Goal: Find contact information: Find contact information

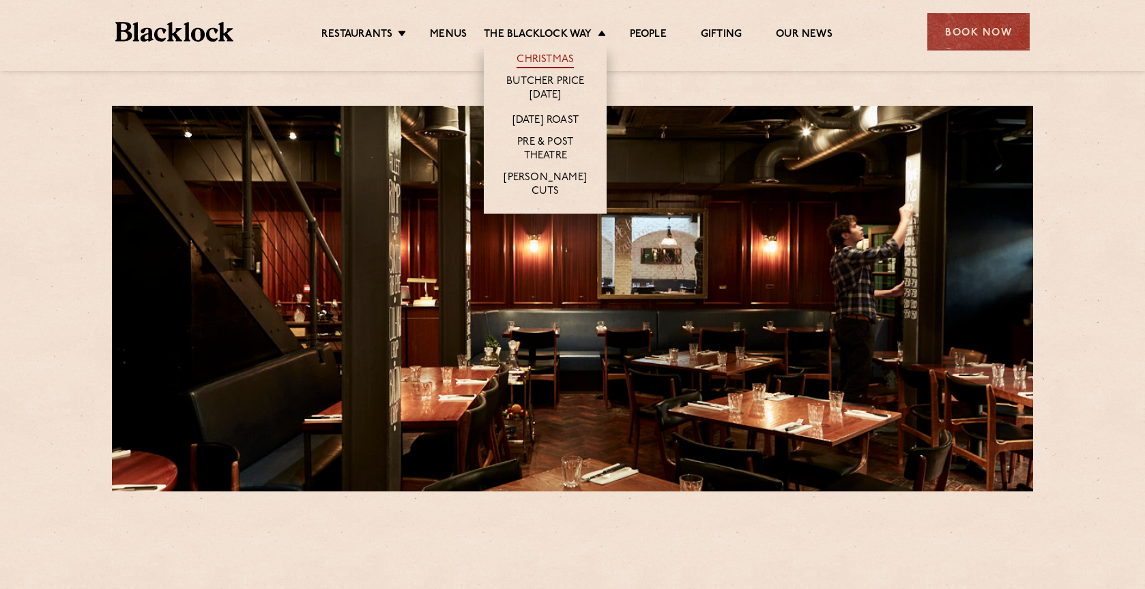
click at [536, 57] on link "Christmas" at bounding box center [544, 60] width 57 height 15
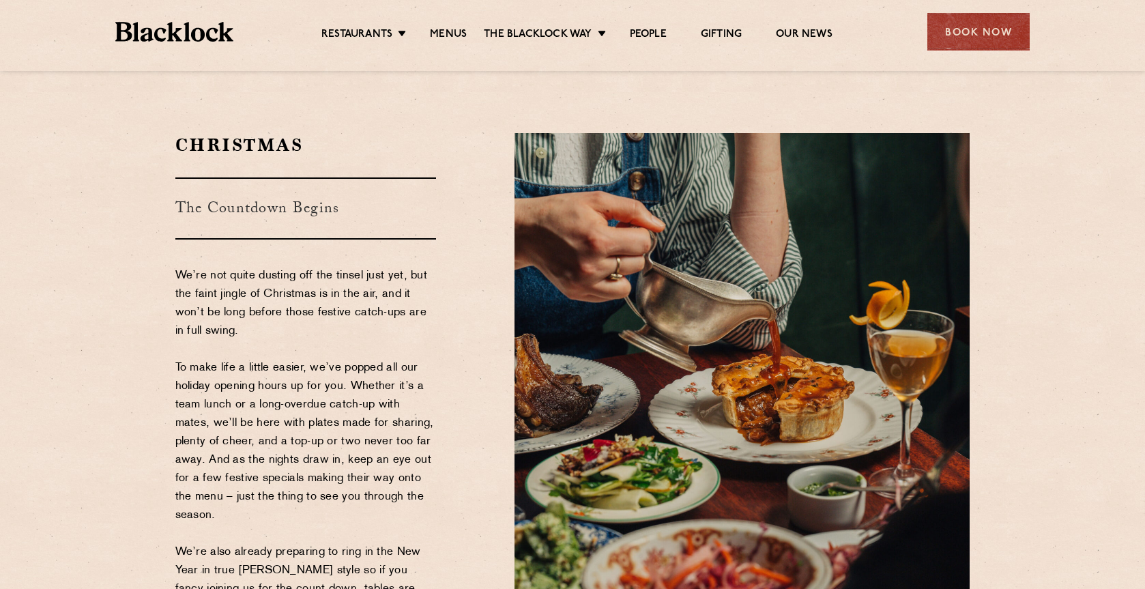
scroll to position [205, 0]
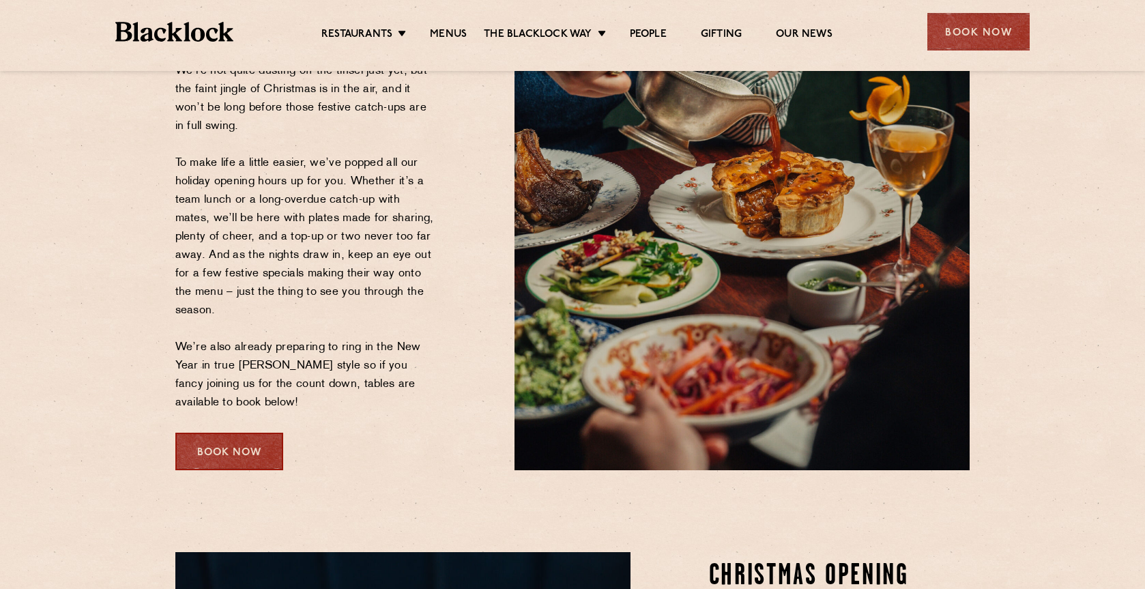
click at [258, 464] on div "Book Now" at bounding box center [229, 451] width 108 height 38
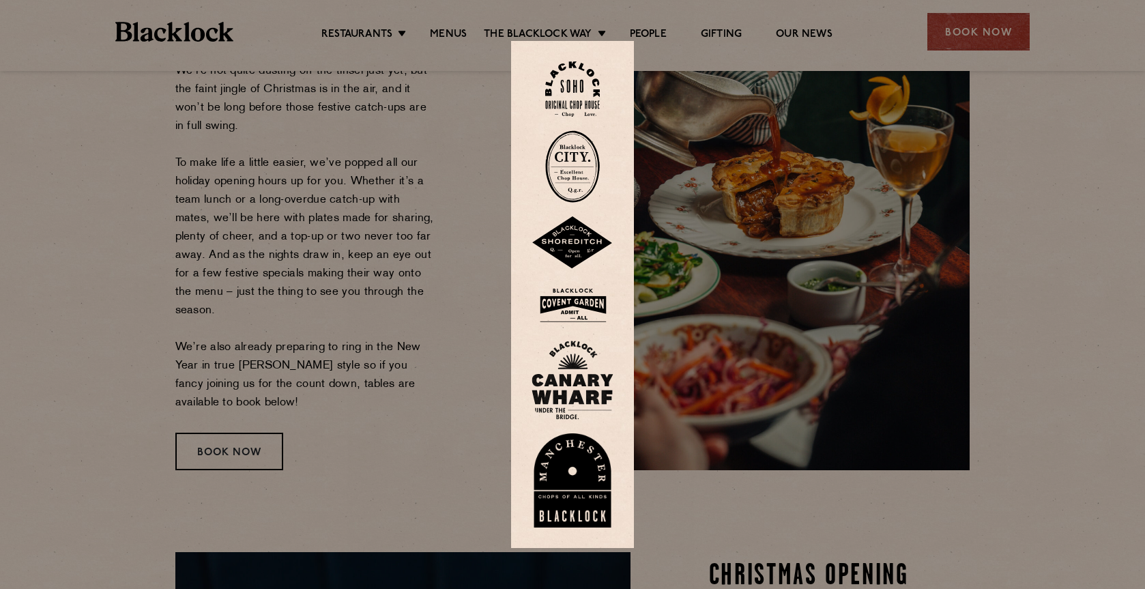
click at [595, 79] on img at bounding box center [572, 88] width 55 height 55
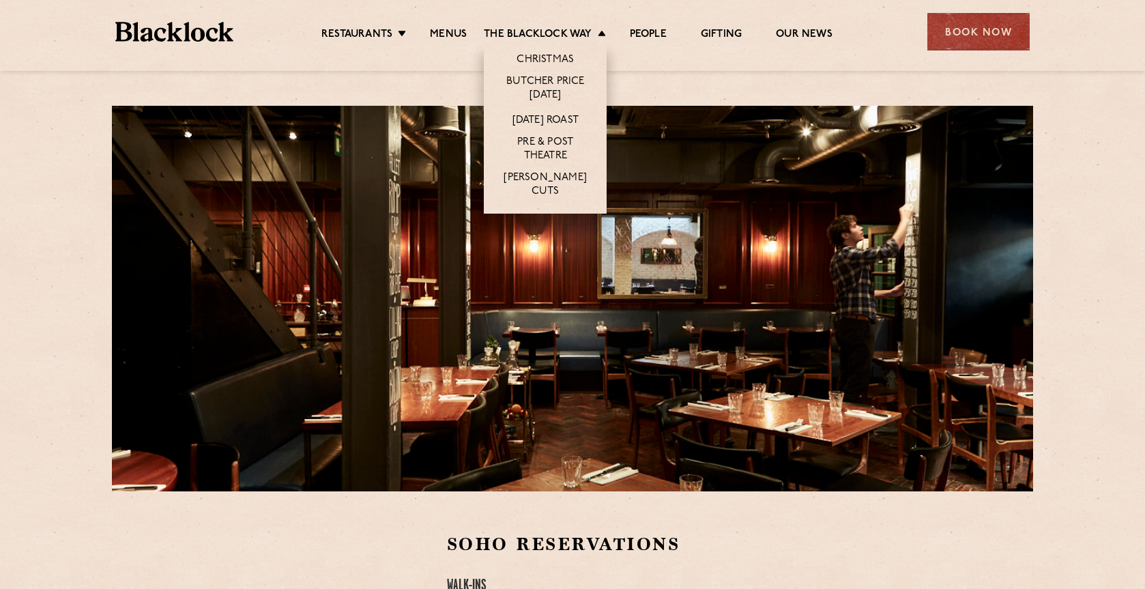
click at [563, 52] on li "Christmas" at bounding box center [545, 57] width 123 height 29
click at [559, 57] on link "Christmas" at bounding box center [544, 60] width 57 height 15
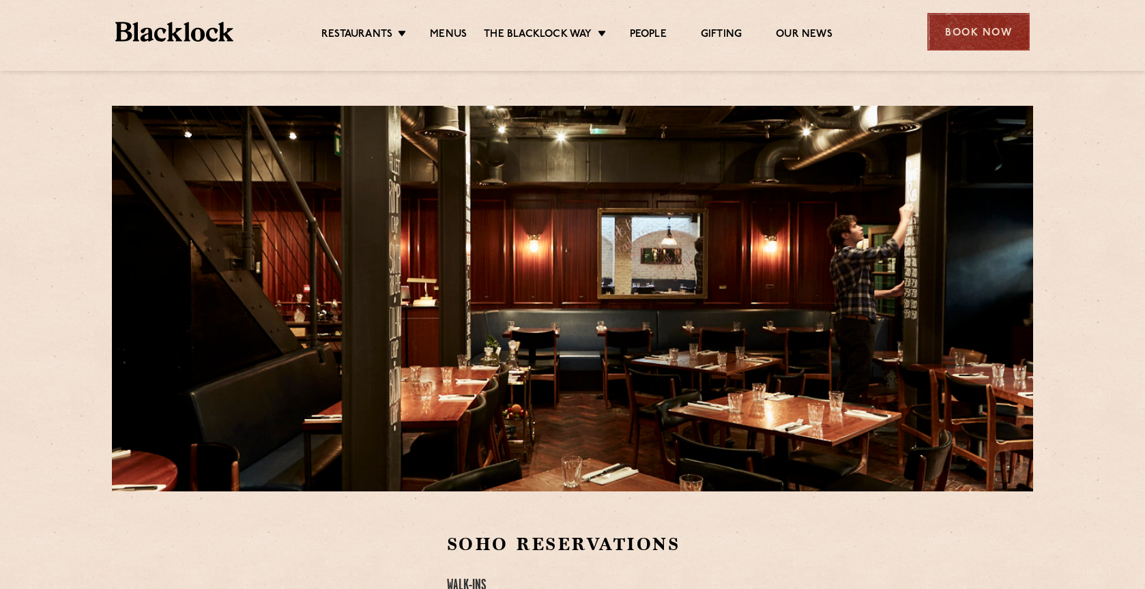
click at [949, 29] on div "Book Now" at bounding box center [978, 32] width 102 height 38
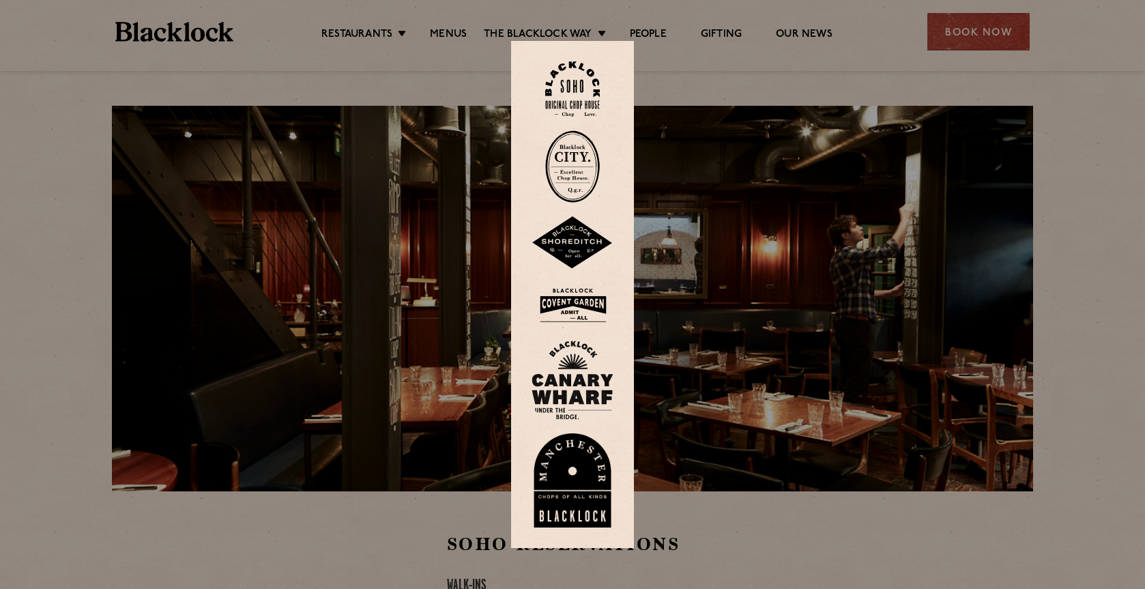
click at [578, 306] on img at bounding box center [572, 305] width 82 height 44
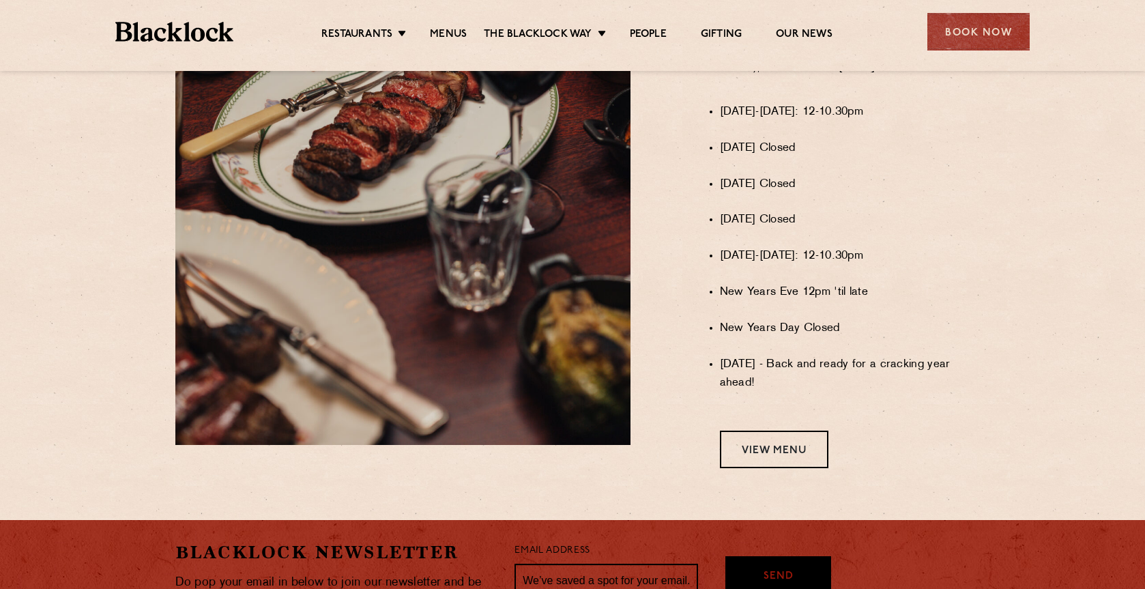
scroll to position [1019, 0]
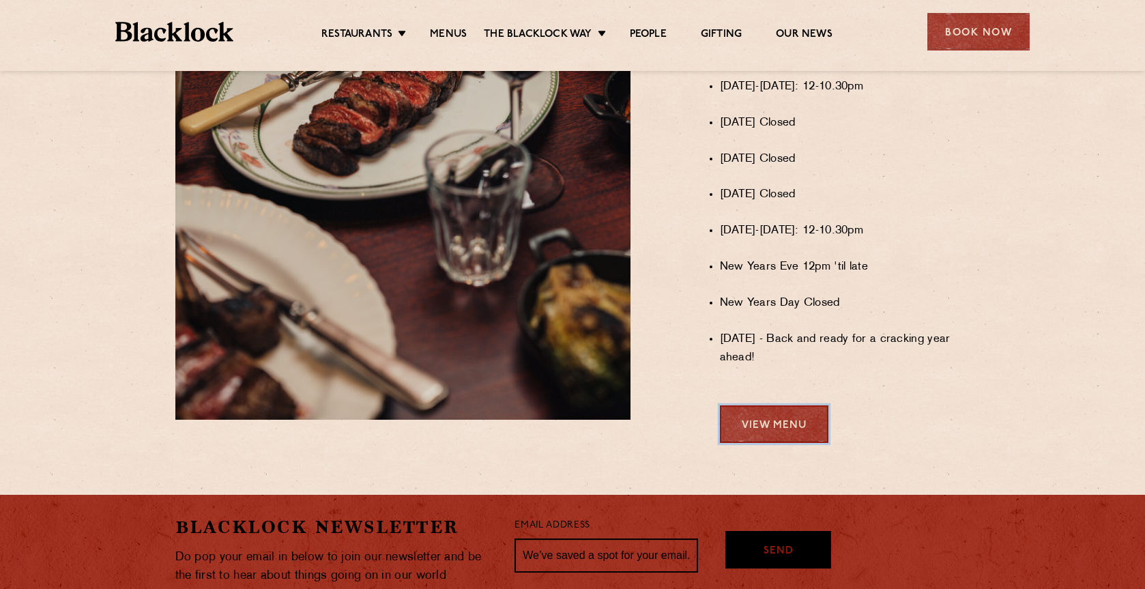
click at [775, 443] on link "View Menu" at bounding box center [774, 424] width 108 height 38
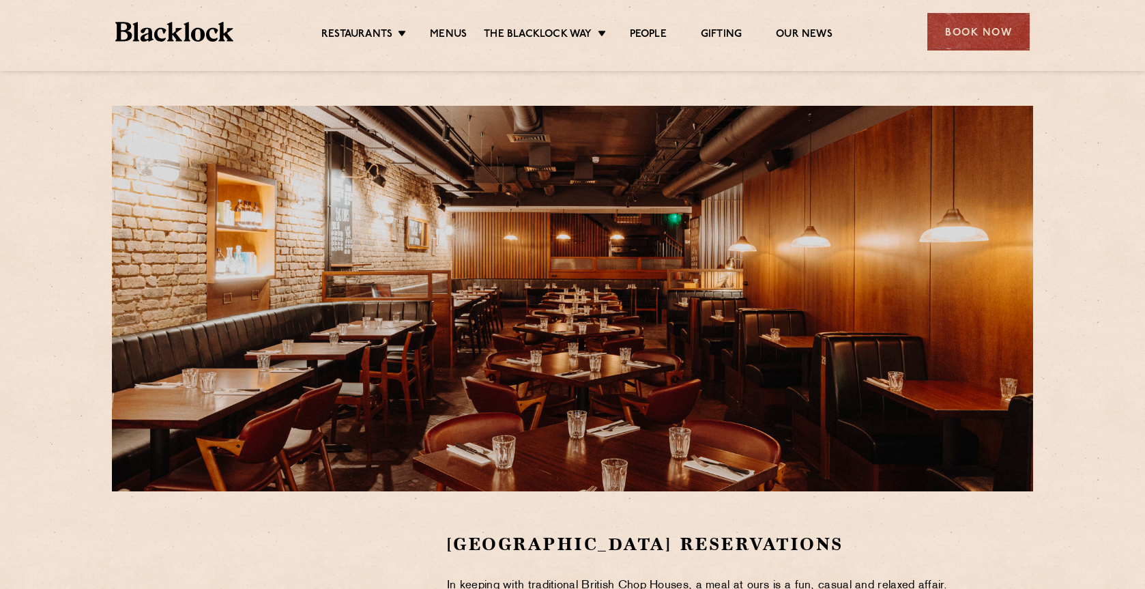
click at [945, 32] on div "Book Now" at bounding box center [978, 32] width 102 height 38
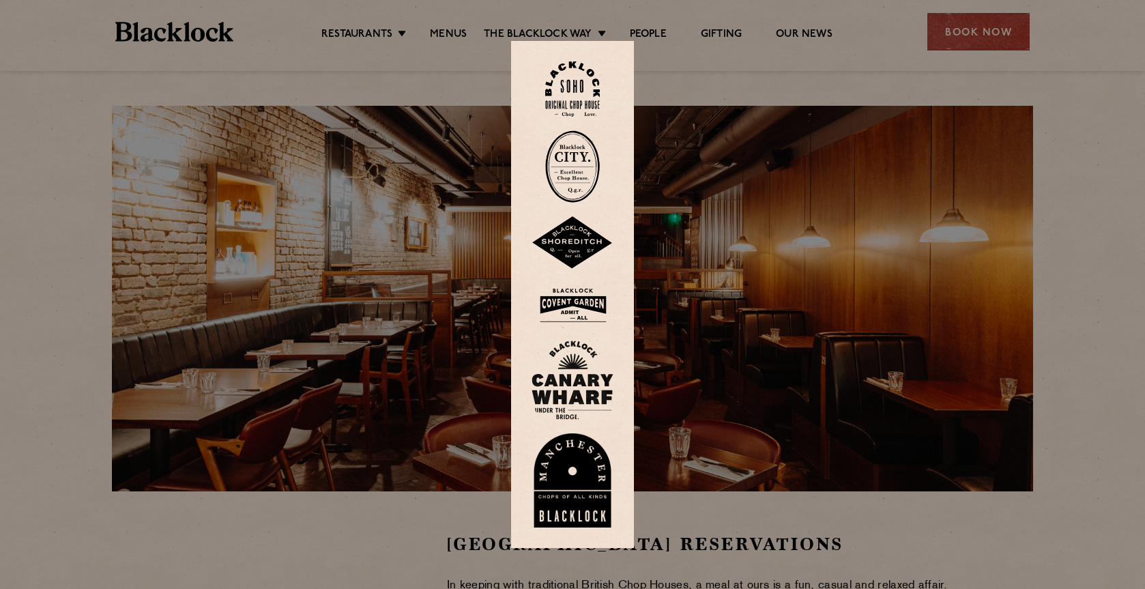
click at [588, 91] on img at bounding box center [572, 88] width 55 height 55
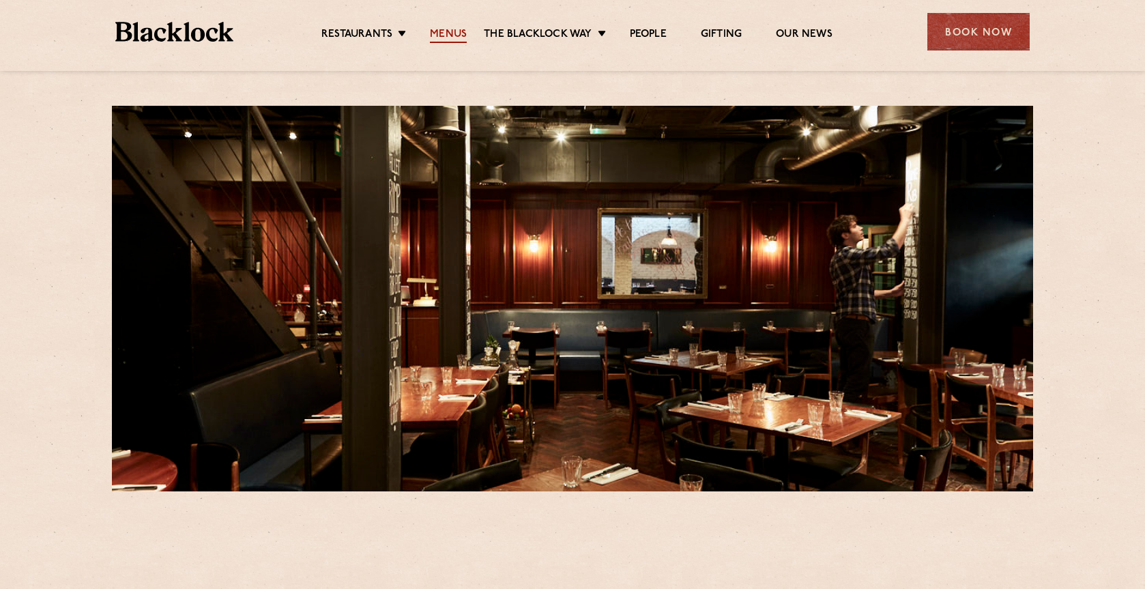
click at [455, 36] on link "Menus" at bounding box center [448, 35] width 37 height 15
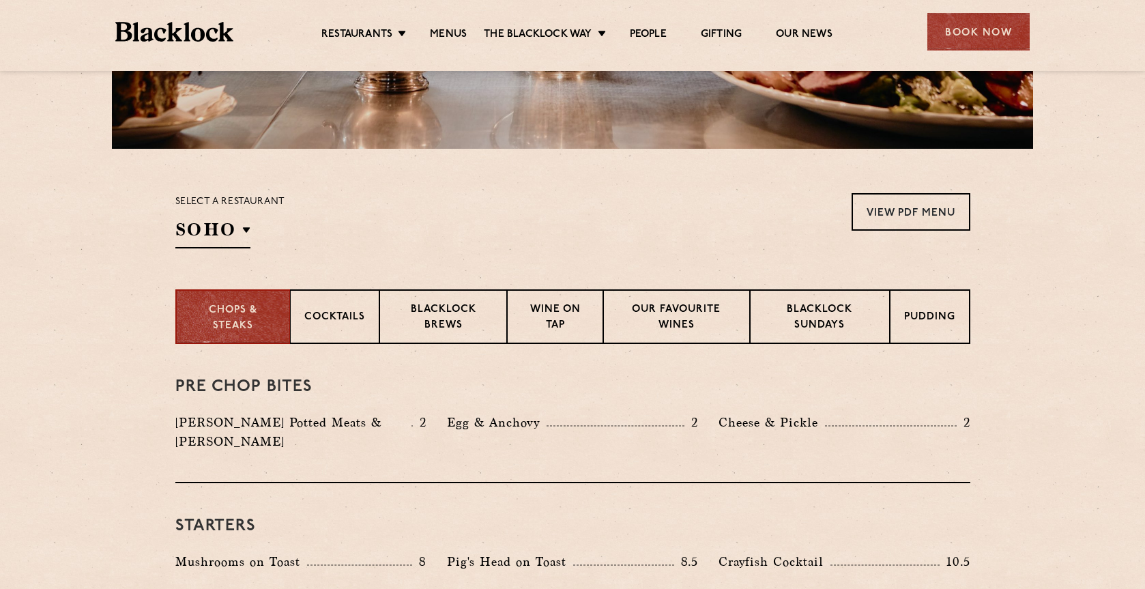
scroll to position [170, 0]
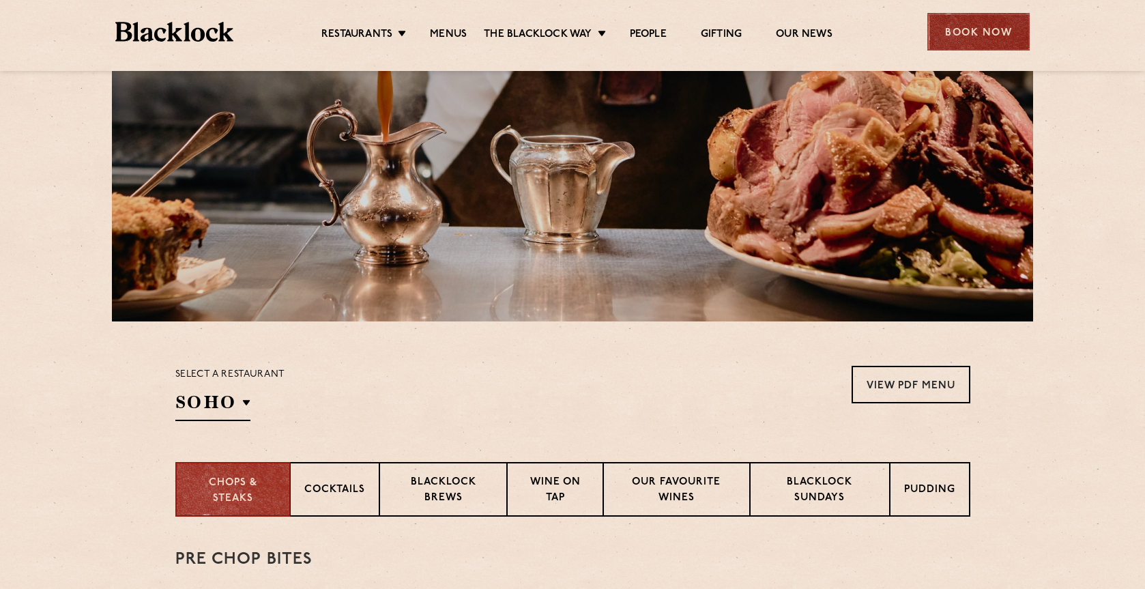
click at [956, 40] on div "Book Now" at bounding box center [978, 32] width 102 height 38
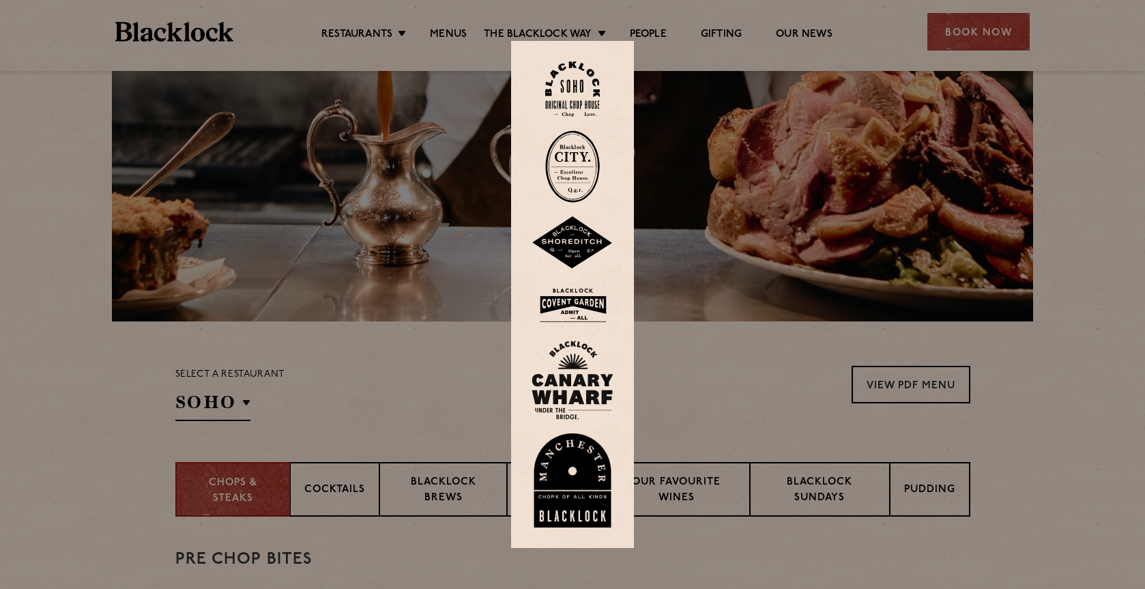
click at [596, 95] on img at bounding box center [572, 88] width 55 height 55
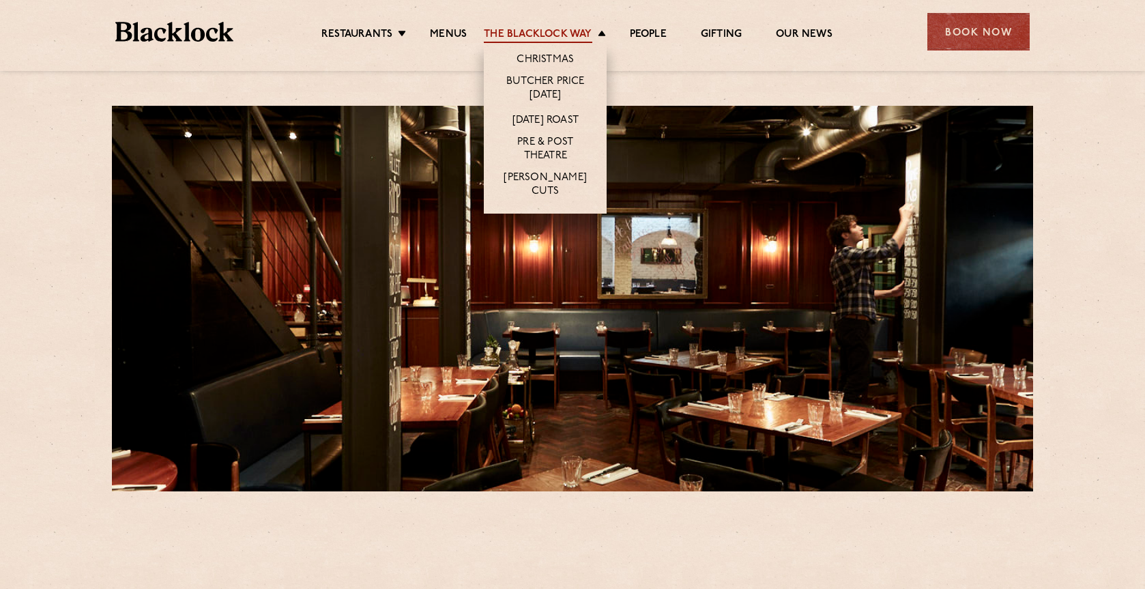
click at [506, 29] on link "The Blacklock Way" at bounding box center [538, 35] width 108 height 15
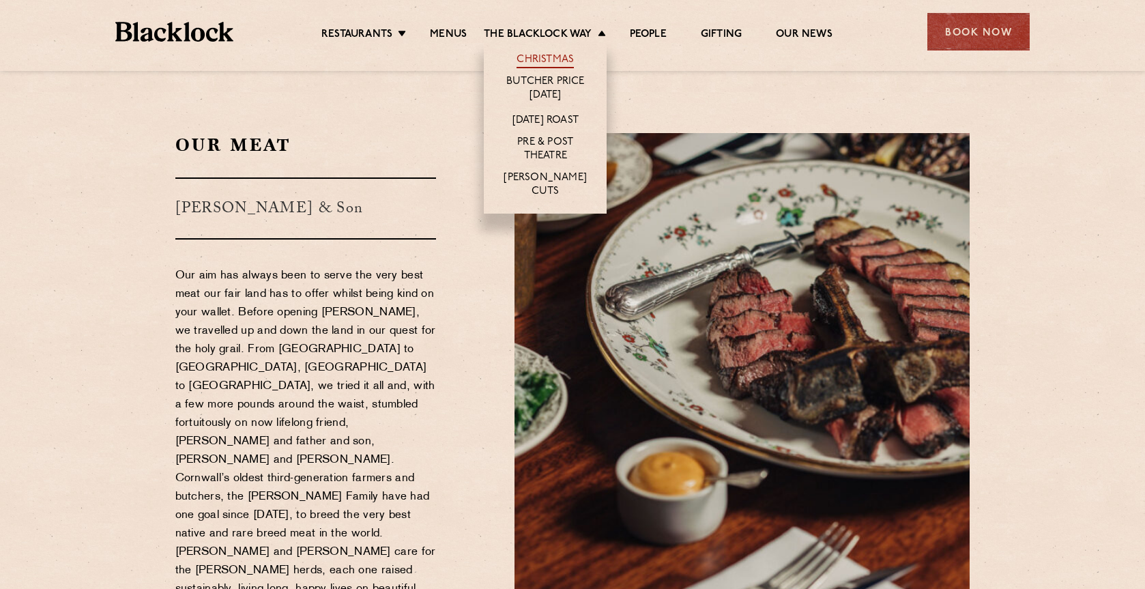
click at [531, 54] on link "Christmas" at bounding box center [544, 60] width 57 height 15
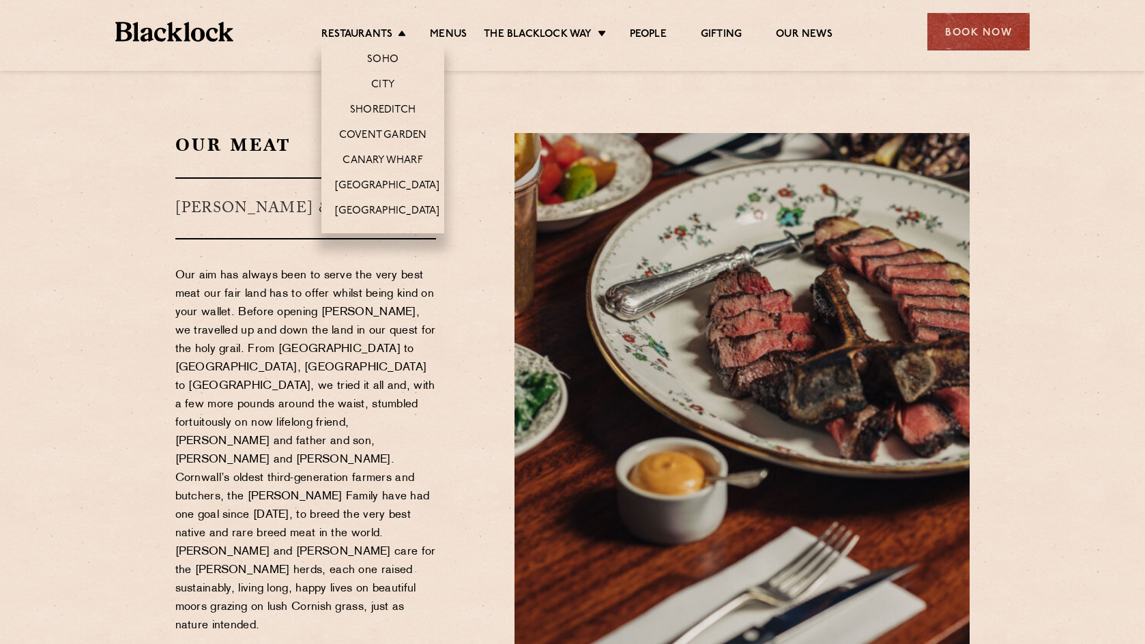
click at [362, 64] on li "Soho" at bounding box center [382, 57] width 123 height 29
click at [368, 61] on link "Soho" at bounding box center [382, 60] width 31 height 15
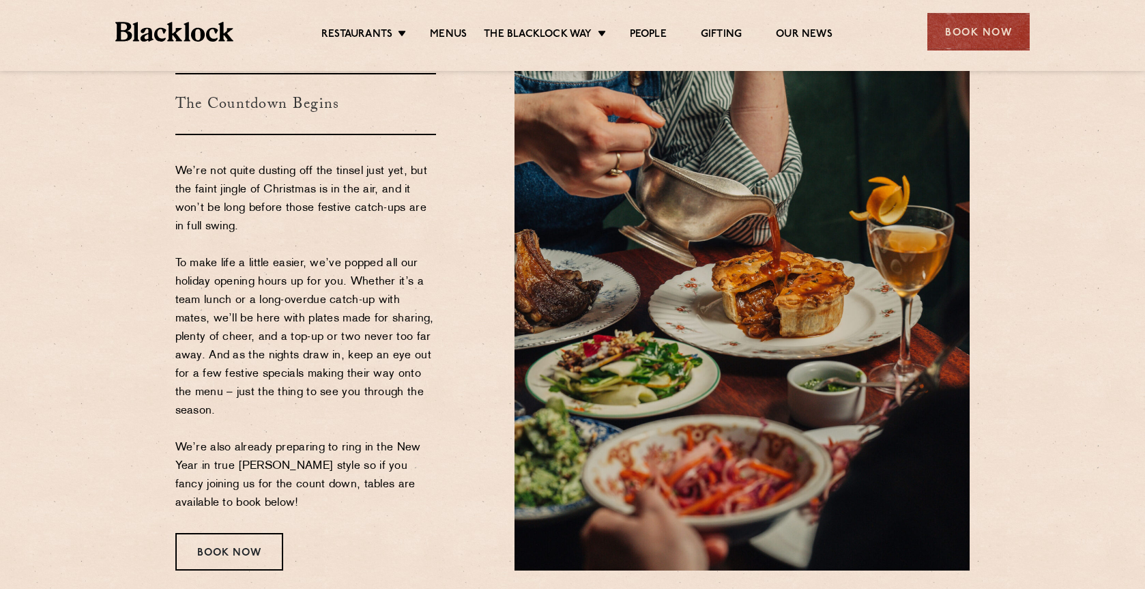
scroll to position [136, 0]
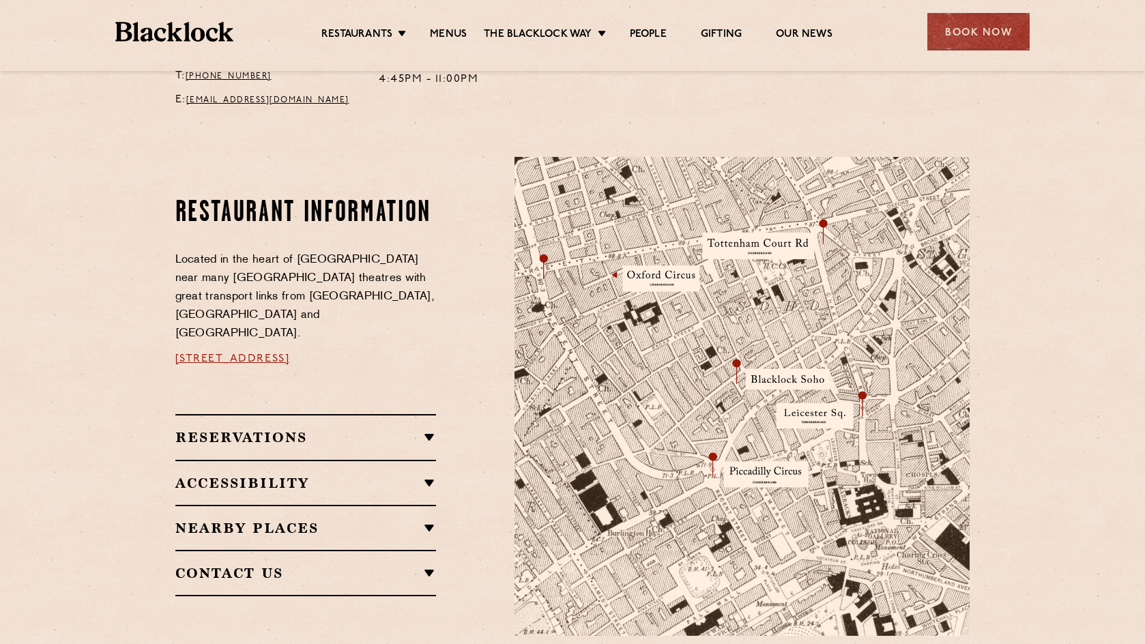
scroll to position [682, 0]
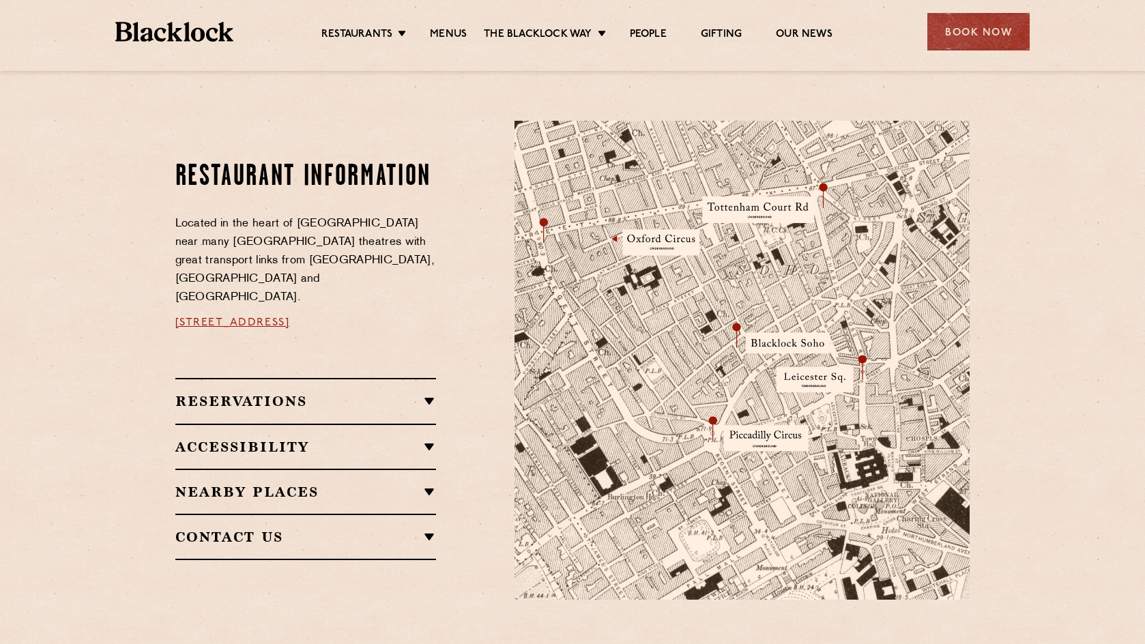
click at [300, 402] on div "Reservations RESERVATIONS We take reservations in [GEOGRAPHIC_DATA] whilst alwa…" at bounding box center [305, 400] width 261 height 45
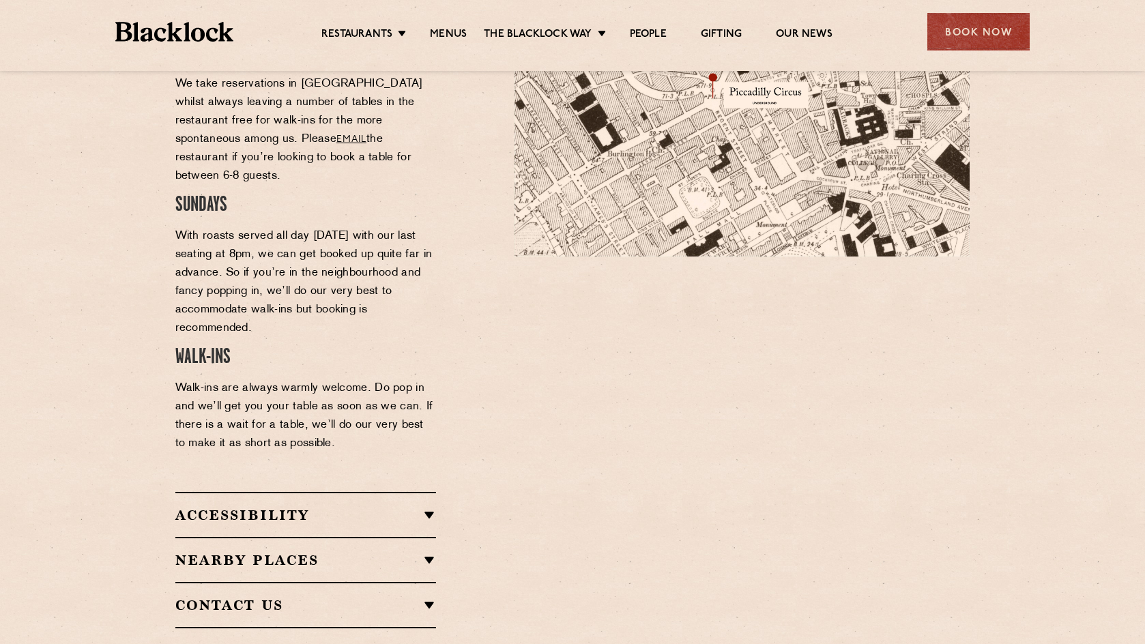
scroll to position [1091, 0]
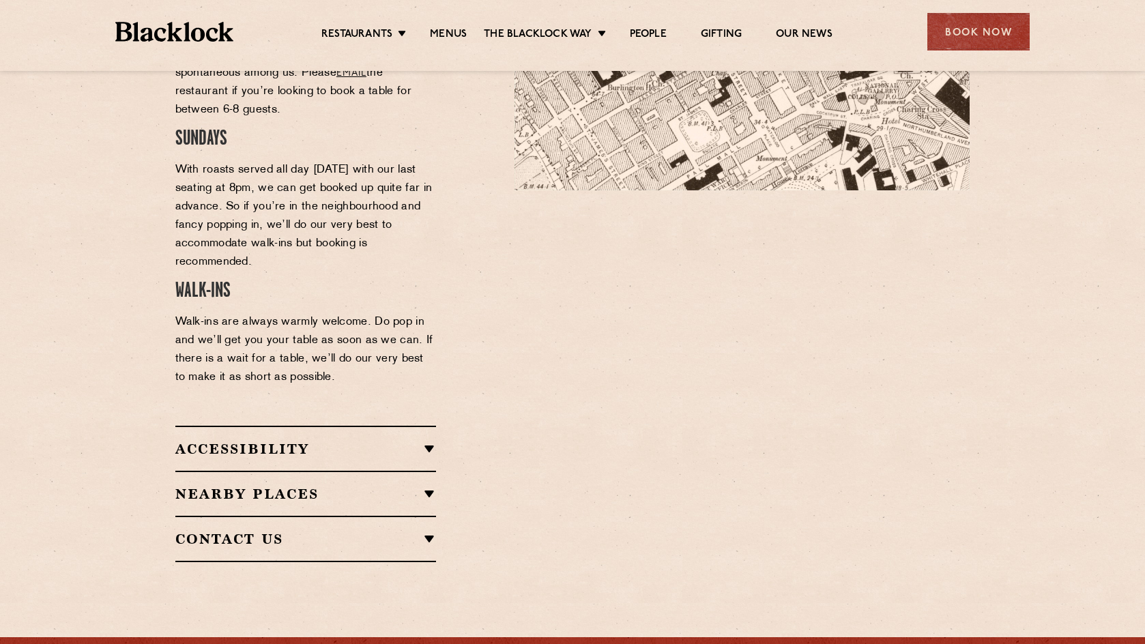
click at [314, 531] on h2 "Contact Us" at bounding box center [305, 539] width 261 height 16
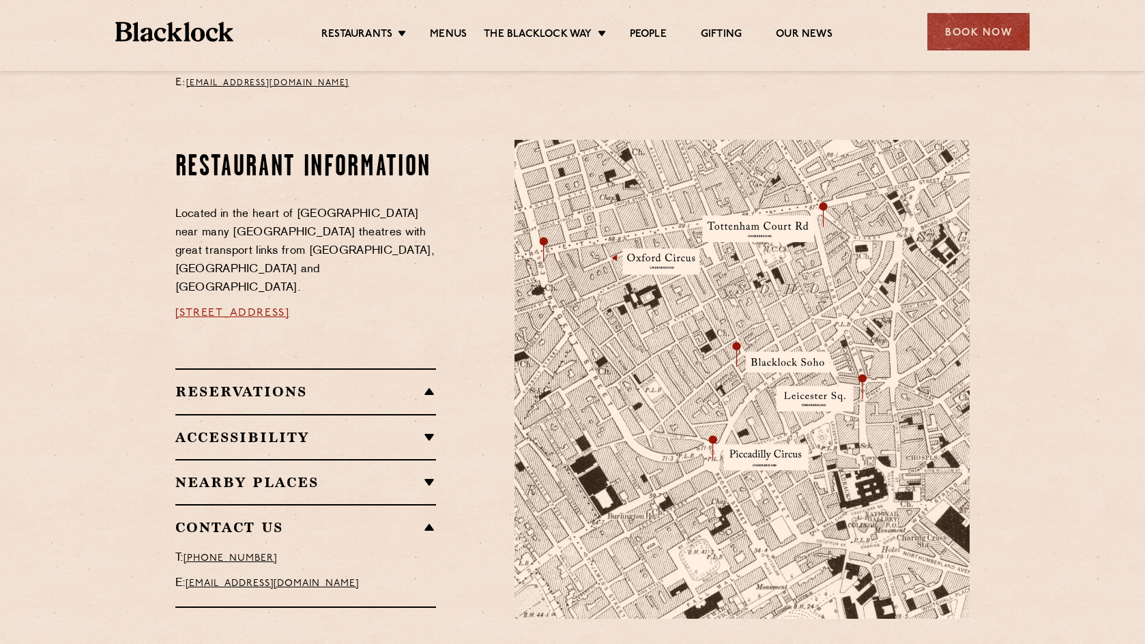
scroll to position [736, 0]
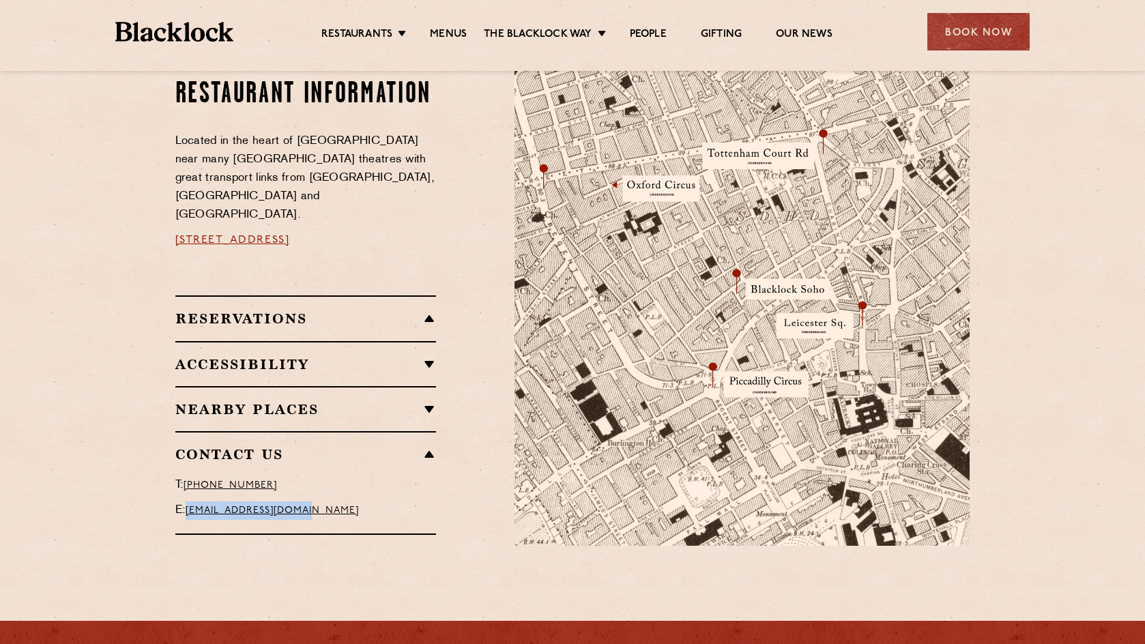
drag, startPoint x: 364, startPoint y: 487, endPoint x: 189, endPoint y: 488, distance: 175.3
click at [189, 501] on p "E: [EMAIL_ADDRESS][DOMAIN_NAME]" at bounding box center [305, 510] width 261 height 18
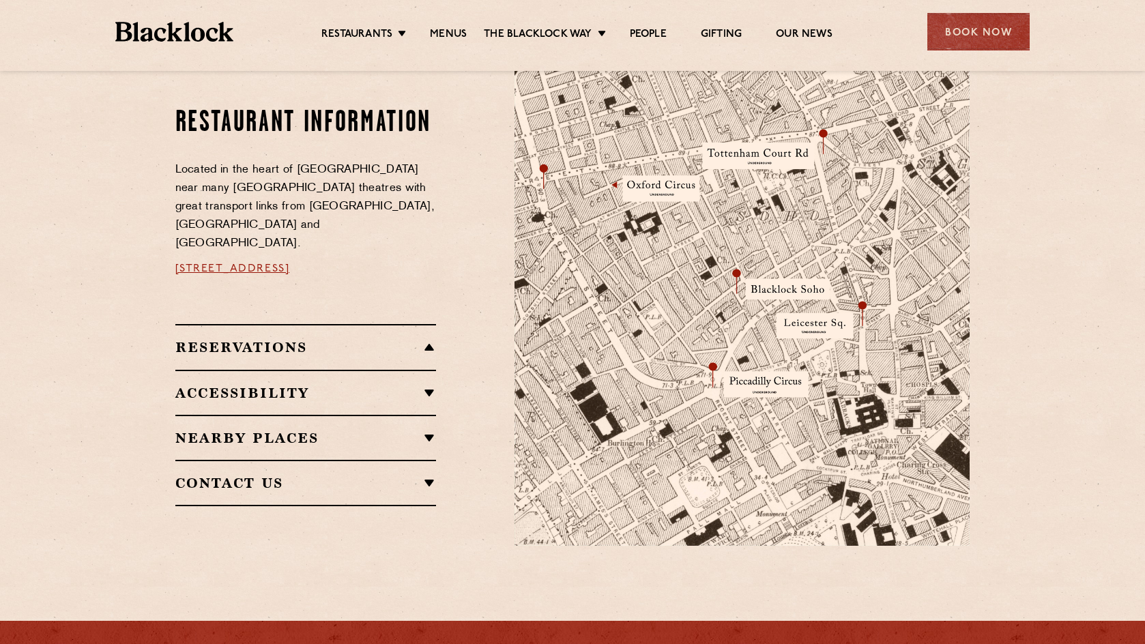
copy link "soho@theblacklock.com"
click at [447, 41] on link "Menus" at bounding box center [448, 35] width 37 height 15
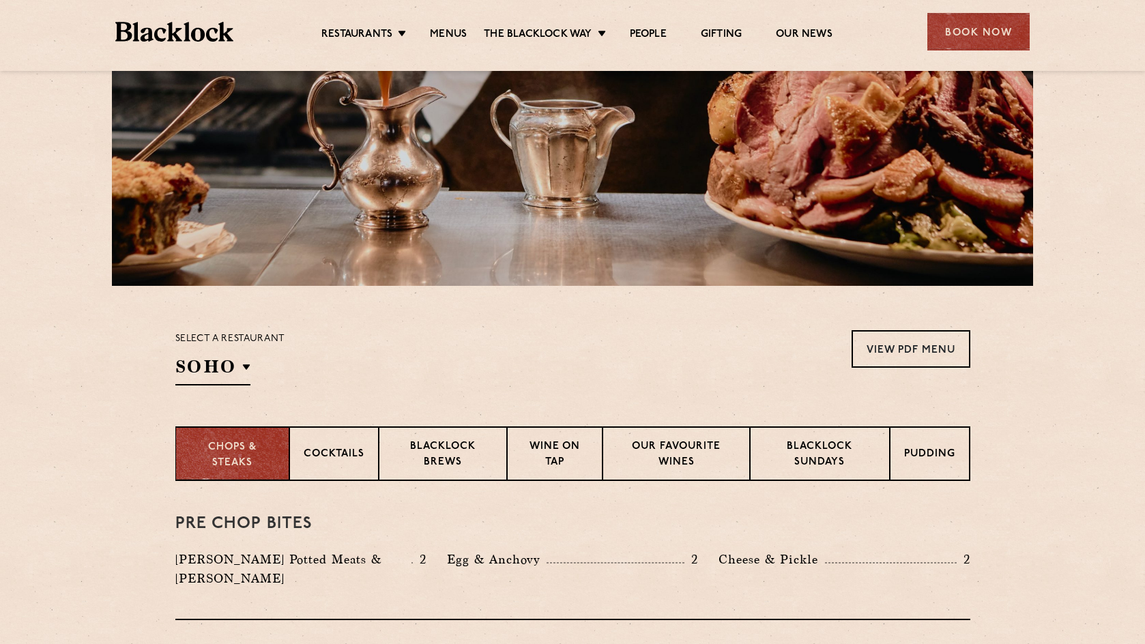
scroll to position [273, 0]
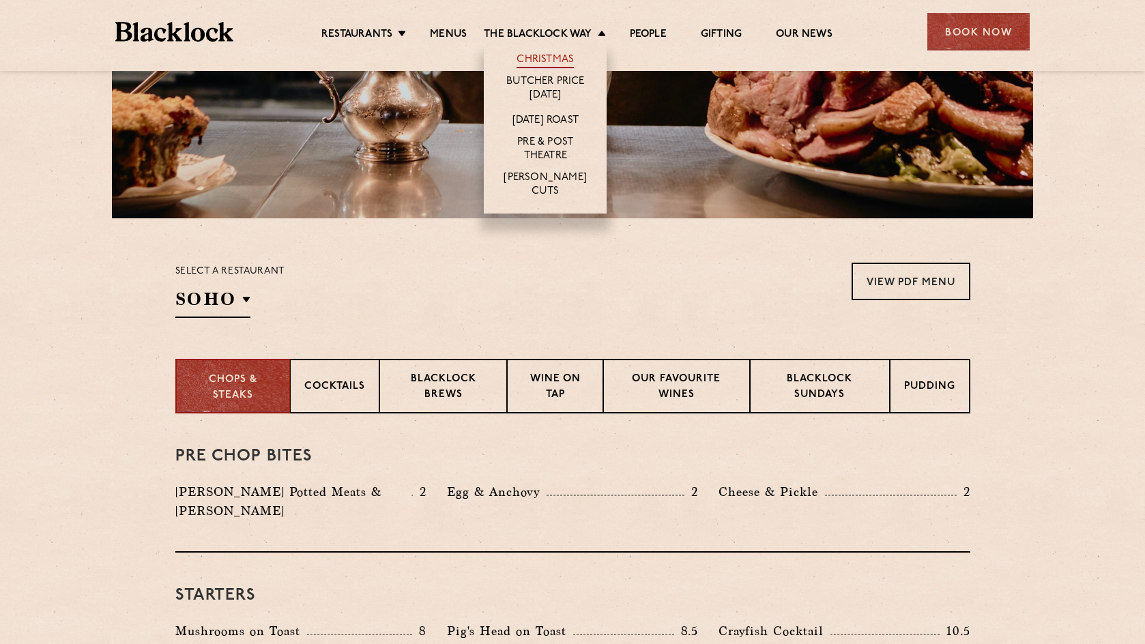
click at [561, 55] on link "Christmas" at bounding box center [544, 60] width 57 height 15
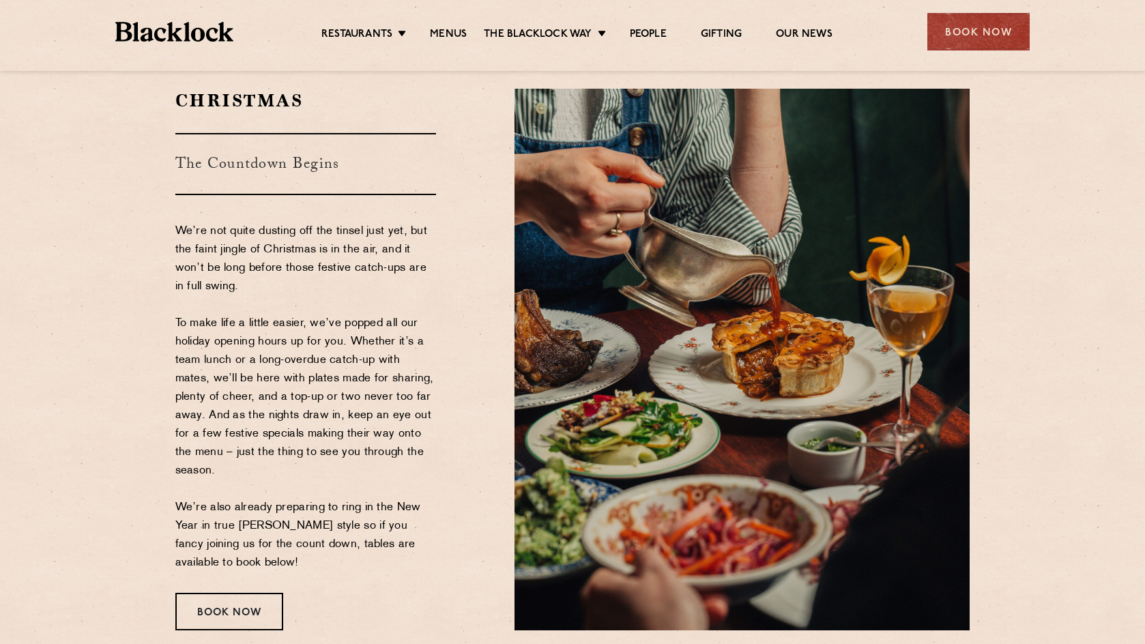
scroll to position [68, 0]
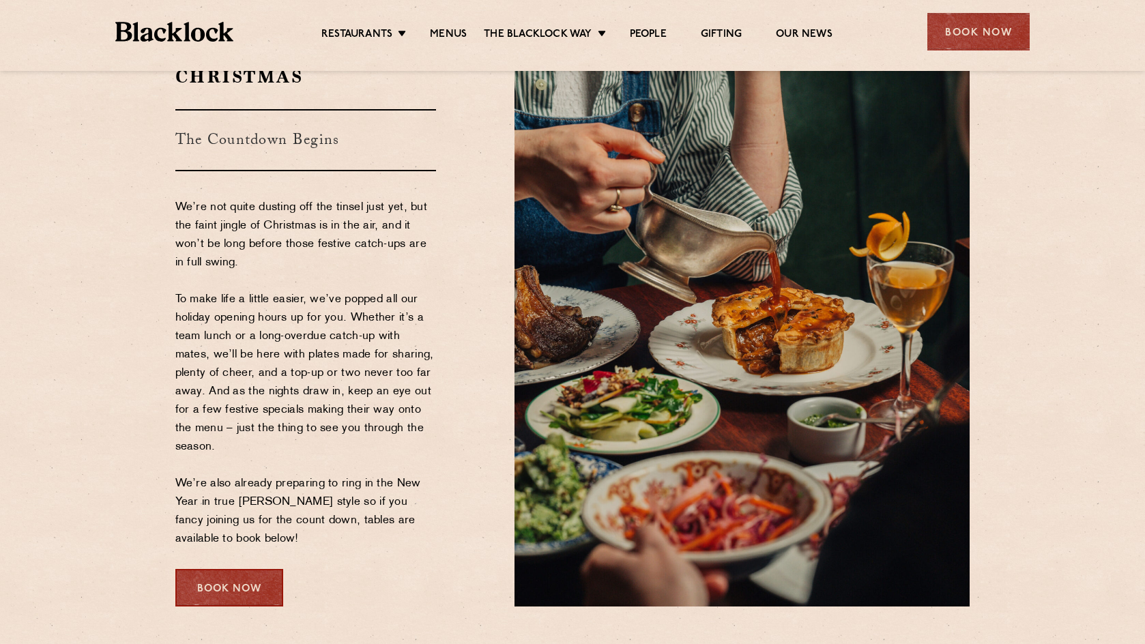
click at [227, 589] on div "Book Now" at bounding box center [229, 588] width 108 height 38
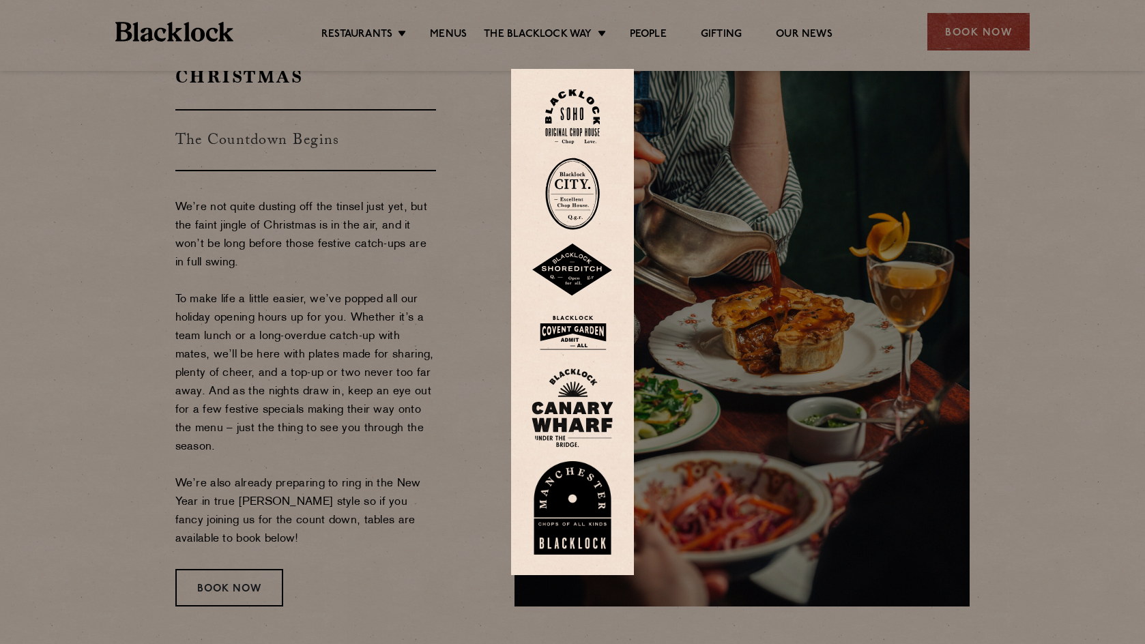
click at [588, 111] on img at bounding box center [572, 116] width 55 height 55
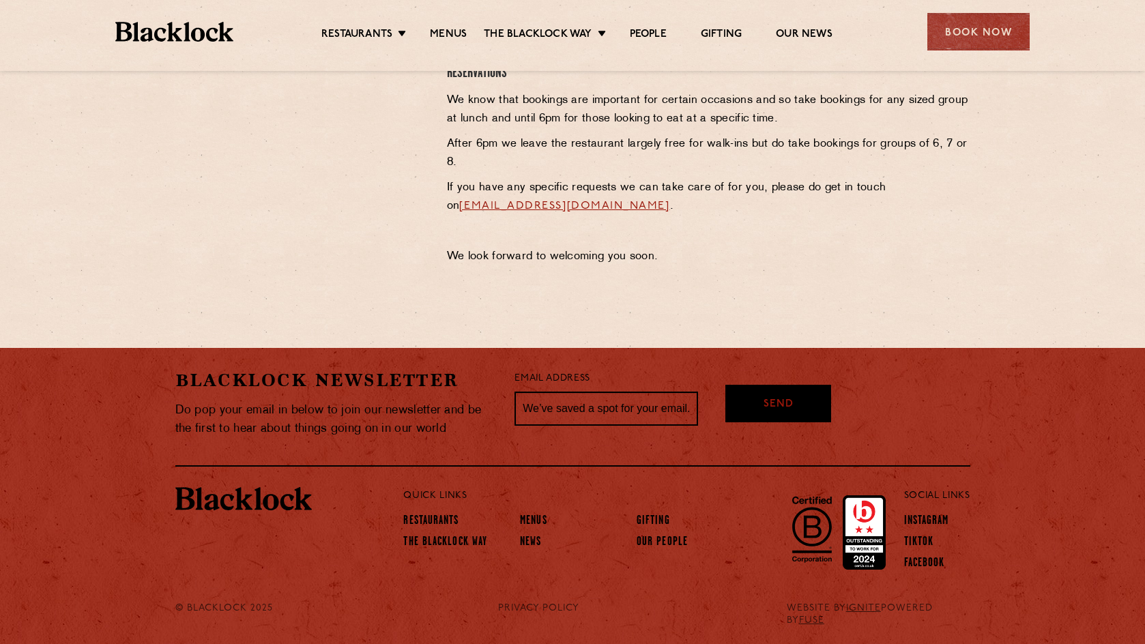
scroll to position [568, 0]
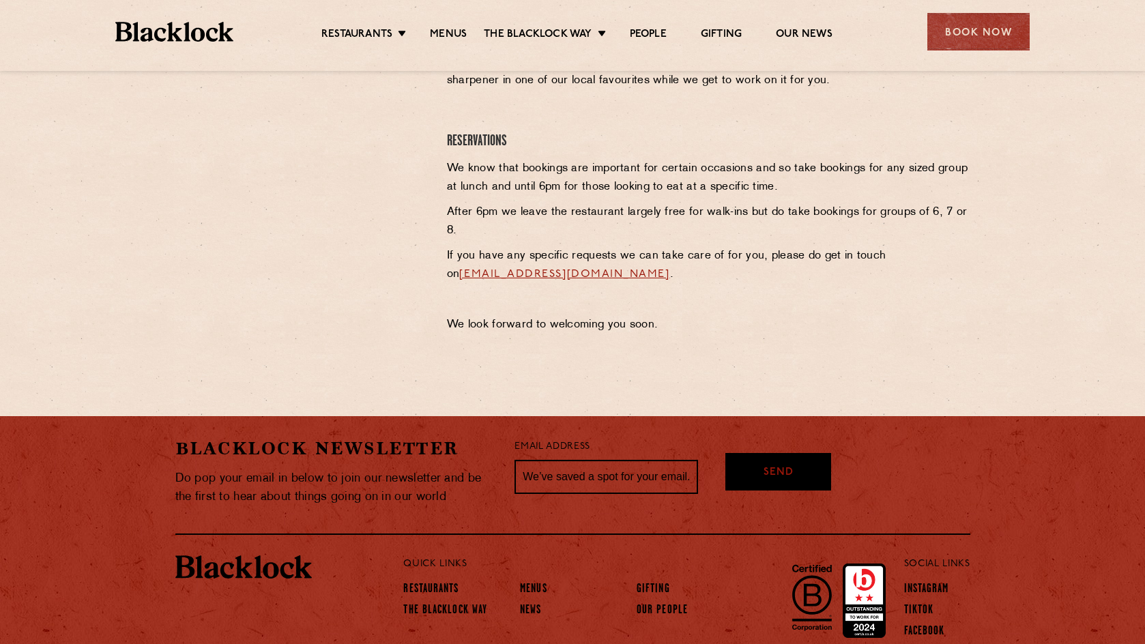
drag, startPoint x: 688, startPoint y: 274, endPoint x: 449, endPoint y: 273, distance: 238.7
click at [449, 273] on p "If you have any specific requests we can take care of for you, please do get in…" at bounding box center [708, 265] width 523 height 37
copy link "sohoreservations@theblacklock.com"
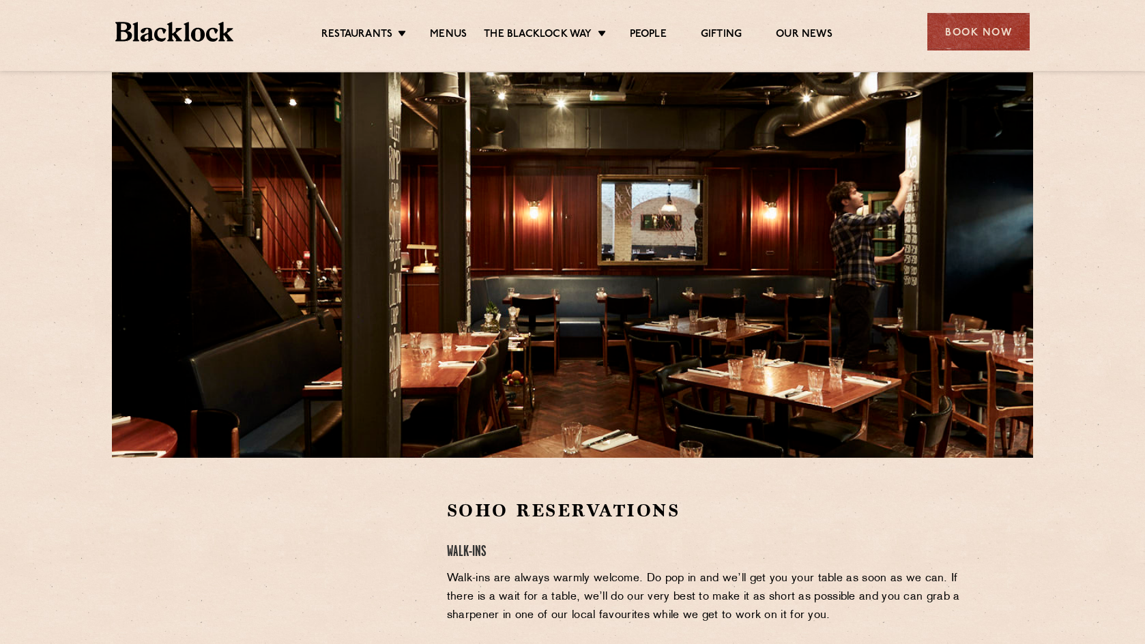
scroll to position [0, 0]
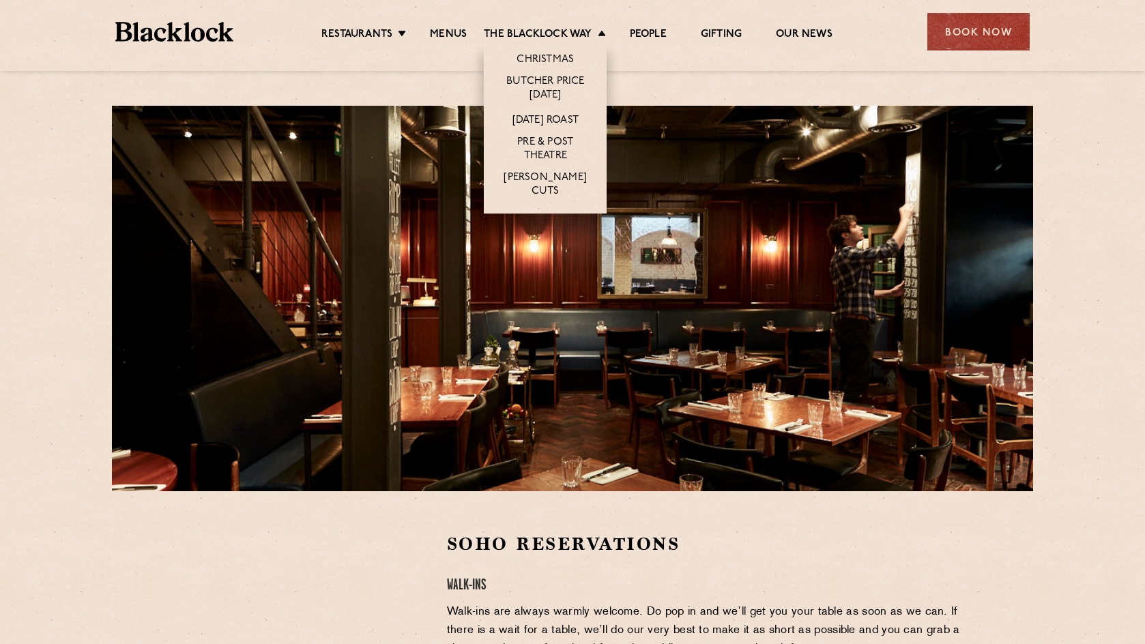
click at [578, 50] on li "Christmas" at bounding box center [545, 57] width 123 height 29
click at [561, 59] on link "Christmas" at bounding box center [544, 60] width 57 height 15
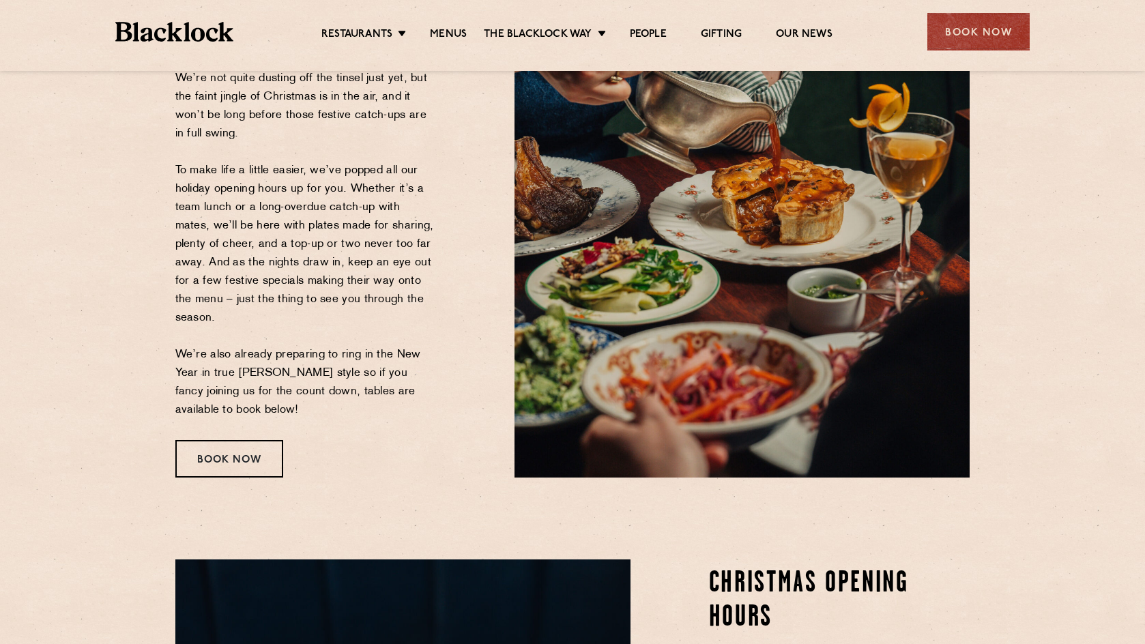
scroll to position [205, 0]
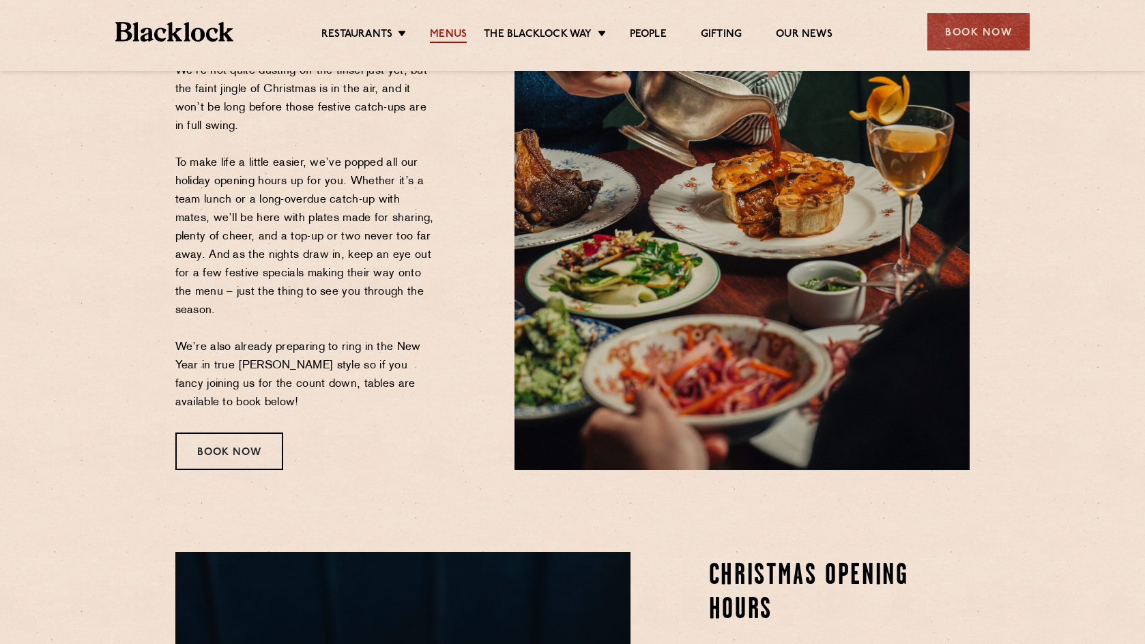
click at [449, 34] on link "Menus" at bounding box center [448, 35] width 37 height 15
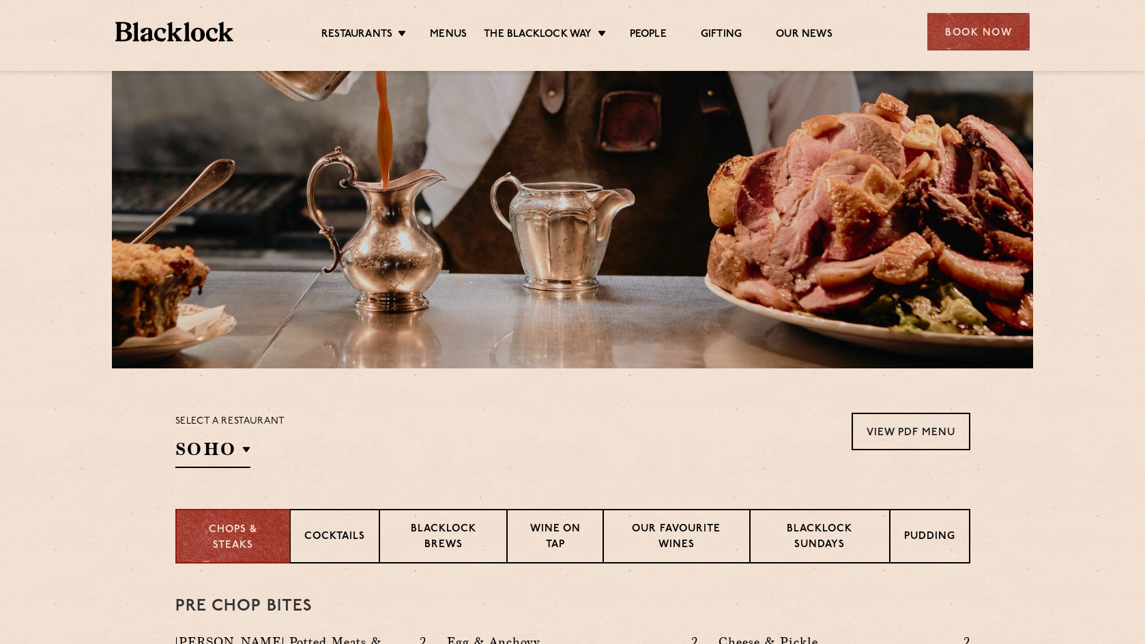
scroll to position [341, 0]
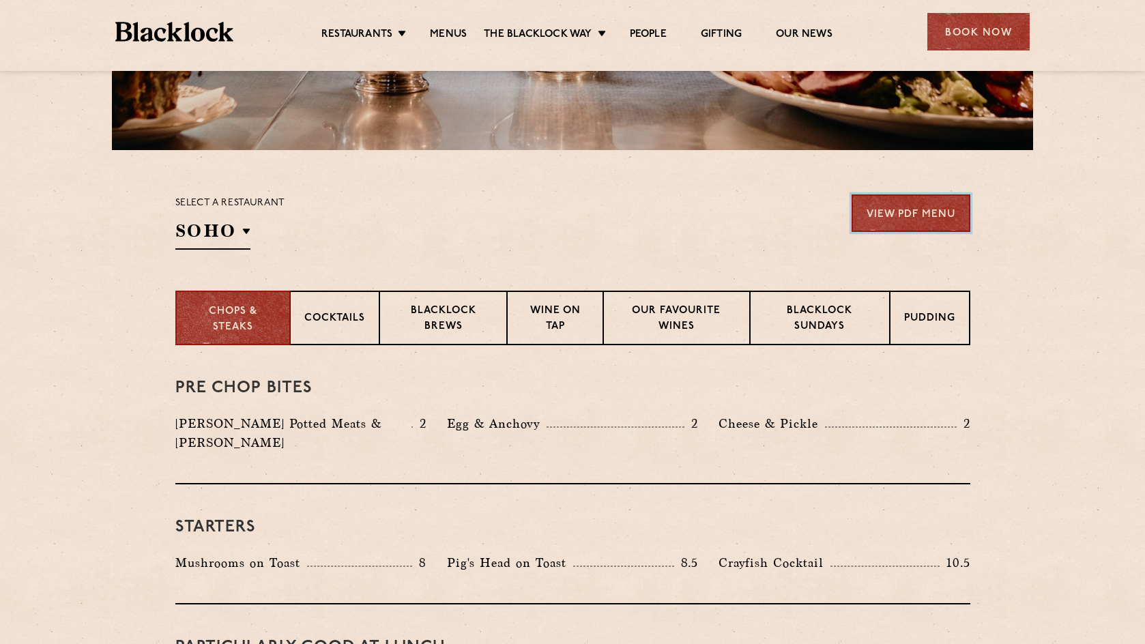
click at [923, 199] on link "View PDF Menu" at bounding box center [910, 213] width 119 height 38
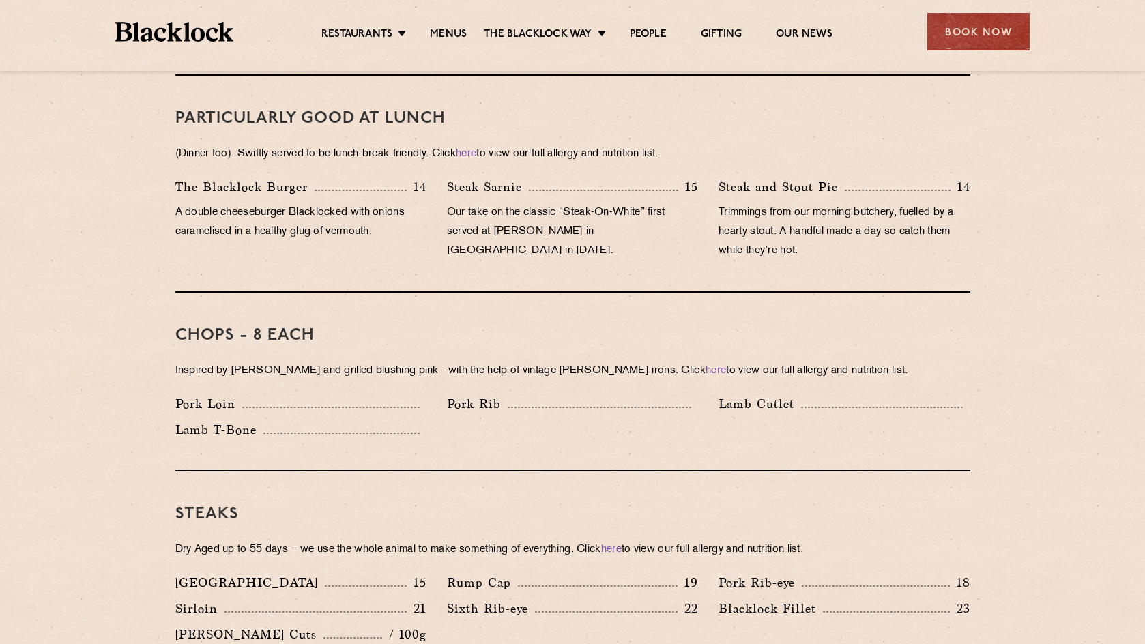
scroll to position [887, 0]
